Goal: Task Accomplishment & Management: Manage account settings

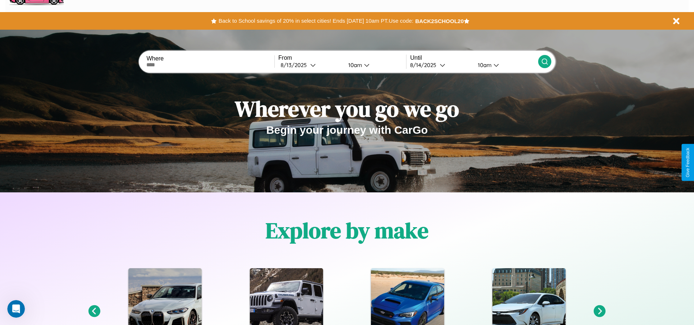
scroll to position [326, 0]
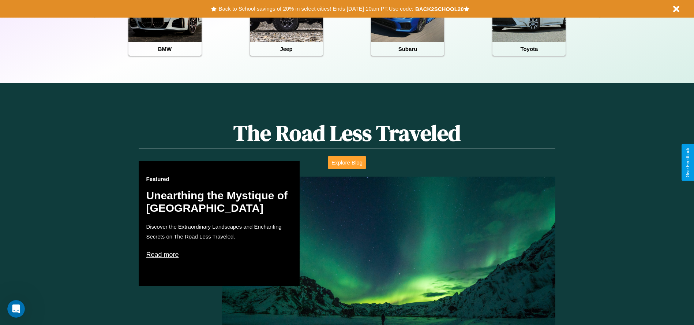
click at [347, 162] on button "Explore Blog" at bounding box center [347, 162] width 38 height 14
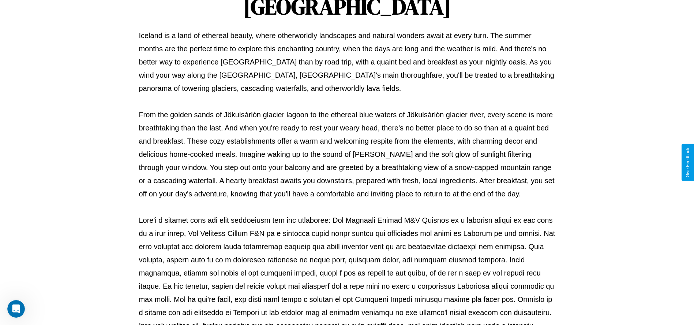
scroll to position [243, 0]
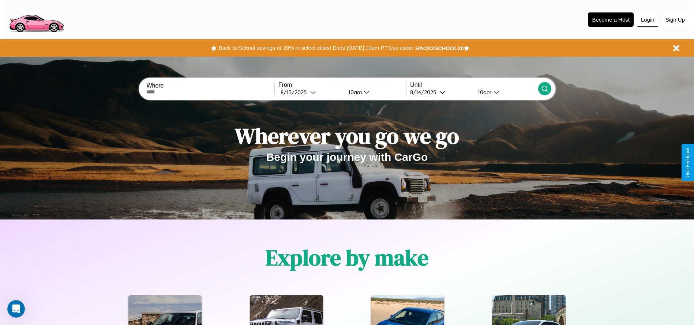
click at [648, 19] on button "Login" at bounding box center [647, 20] width 21 height 14
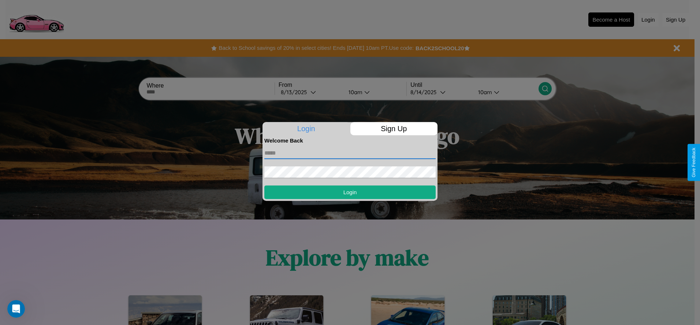
click at [350, 153] on input "text" at bounding box center [349, 153] width 171 height 12
type input "**********"
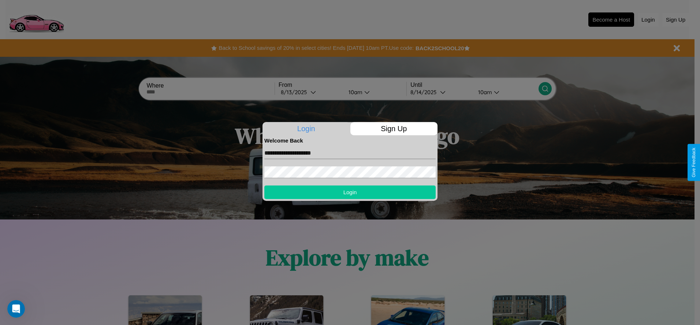
click at [350, 192] on button "Login" at bounding box center [349, 192] width 171 height 14
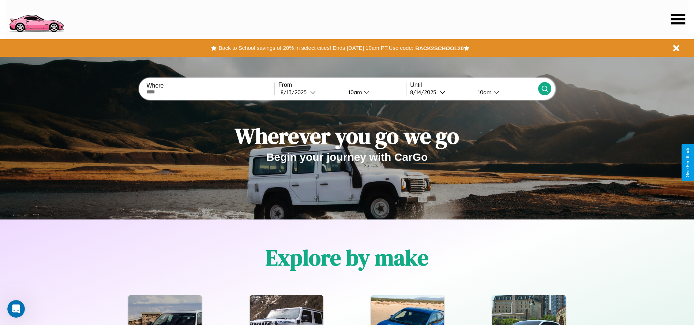
click at [678, 19] on icon at bounding box center [678, 19] width 14 height 10
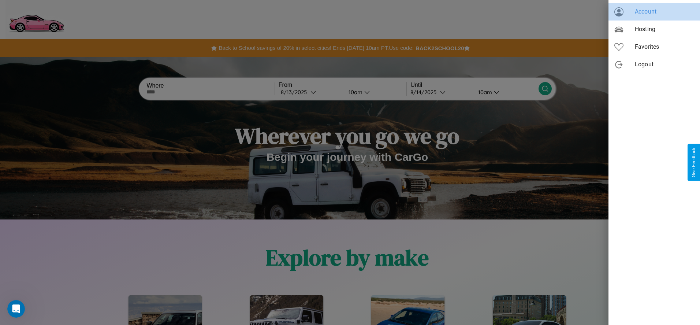
click at [654, 12] on span "Account" at bounding box center [663, 11] width 59 height 9
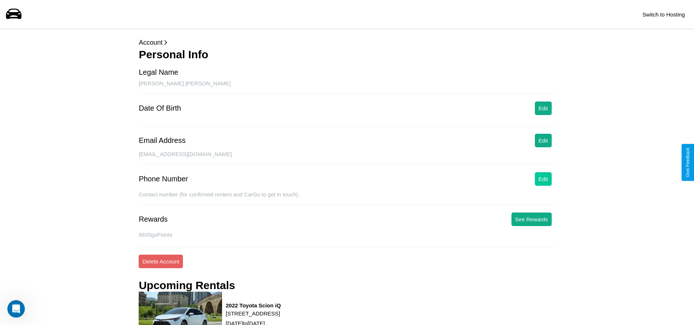
click at [543, 179] on button "Edit" at bounding box center [543, 179] width 17 height 14
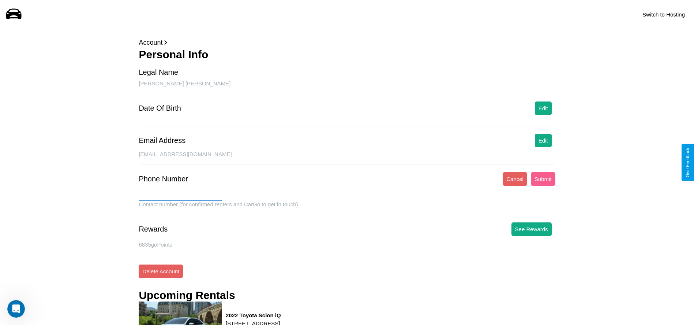
click at [180, 195] on input "text" at bounding box center [180, 195] width 83 height 12
type input "**********"
click at [543, 179] on button "Submit" at bounding box center [543, 179] width 25 height 14
